Goal: Information Seeking & Learning: Learn about a topic

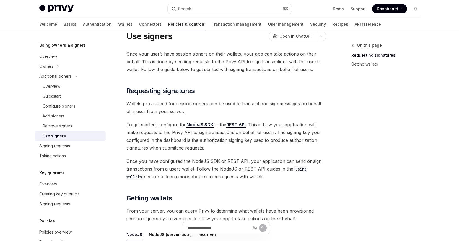
scroll to position [23, 0]
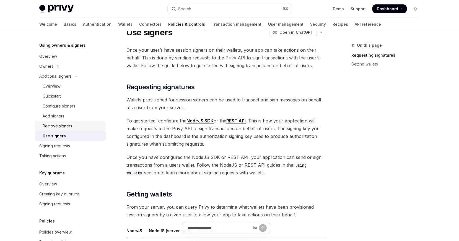
click at [99, 125] on div "Remove signers" at bounding box center [73, 126] width 60 height 7
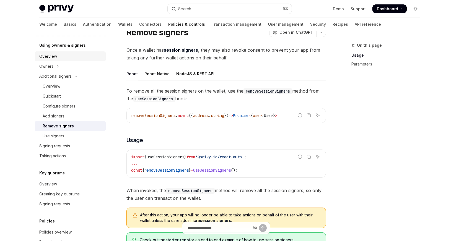
click at [57, 56] on div "Overview" at bounding box center [70, 56] width 63 height 7
type textarea "*"
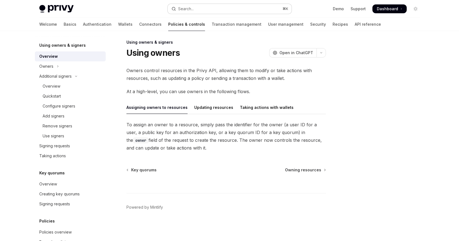
click at [196, 5] on button "Search... ⌘ K" at bounding box center [230, 9] width 124 height 10
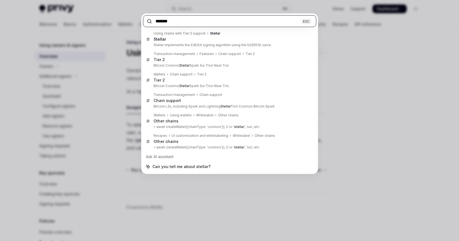
type input "*******"
type textarea "*"
